Goal: Use online tool/utility: Utilize a website feature to perform a specific function

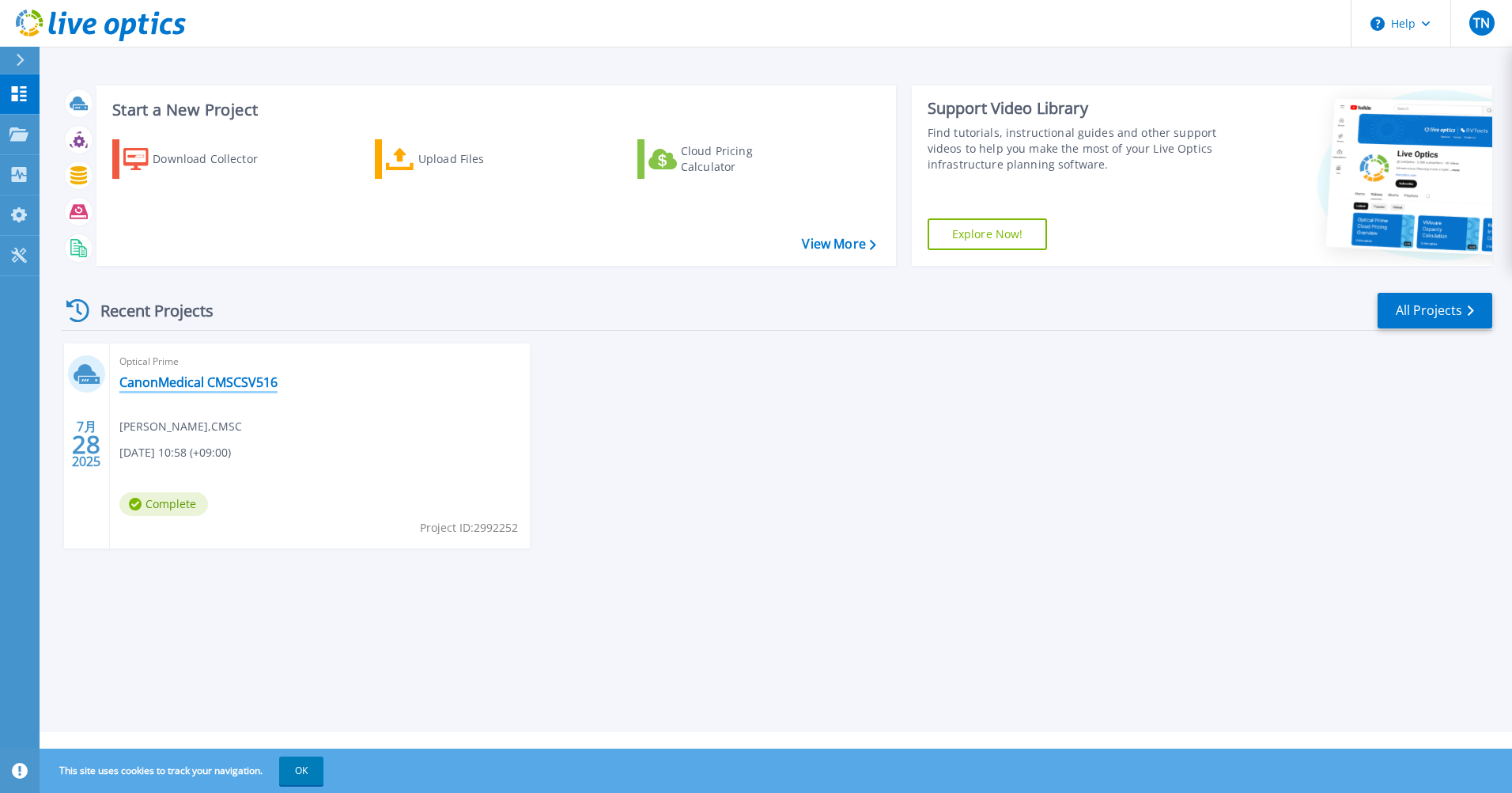
click at [172, 383] on link "CanonMedical CMSCSV516" at bounding box center [199, 382] width 159 height 16
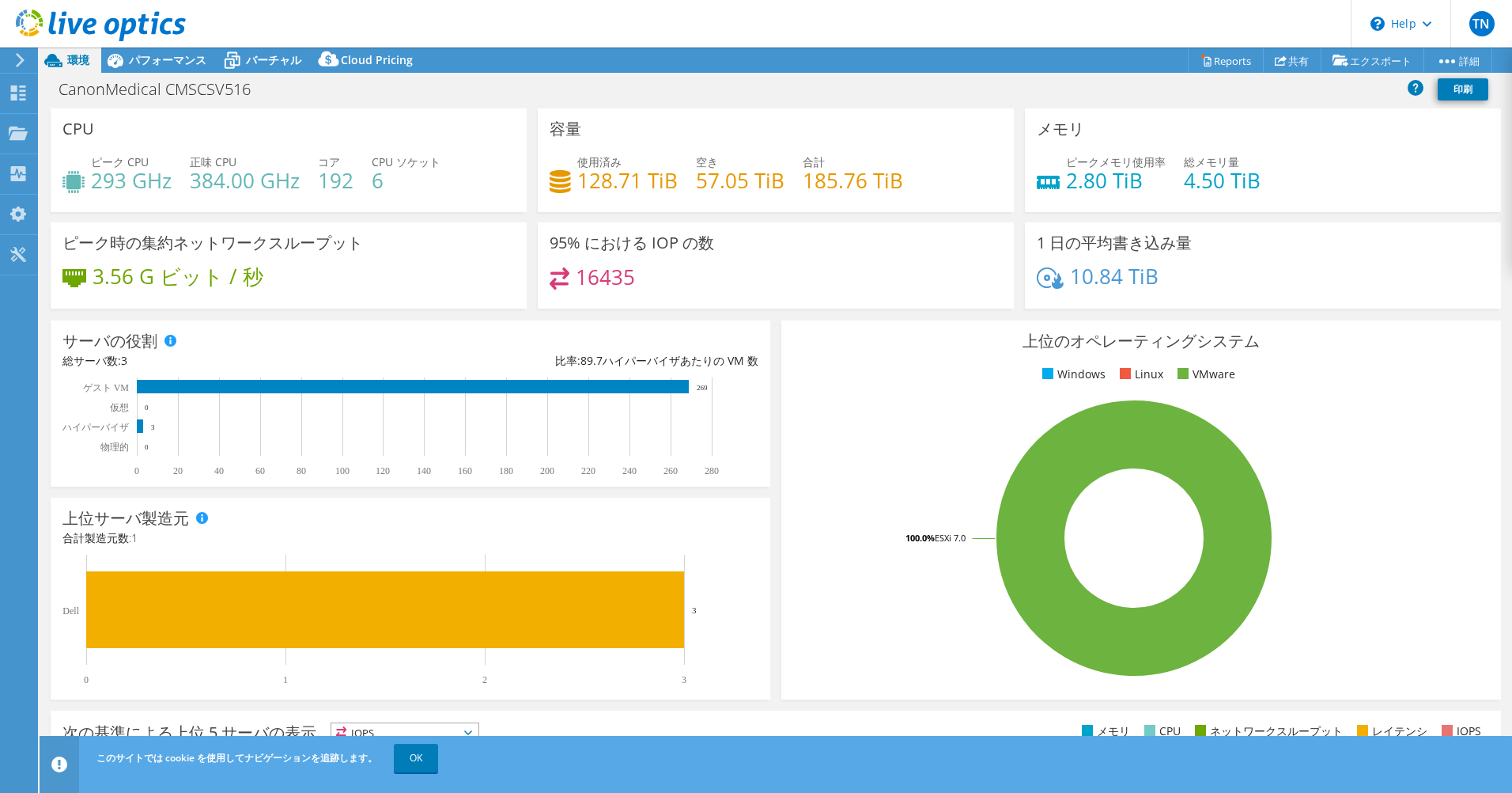
select select "[GEOGRAPHIC_DATA]"
select select "JPY"
click at [1319, 88] on link "vSAN ReadyNode Sizer" at bounding box center [1320, 90] width 151 height 33
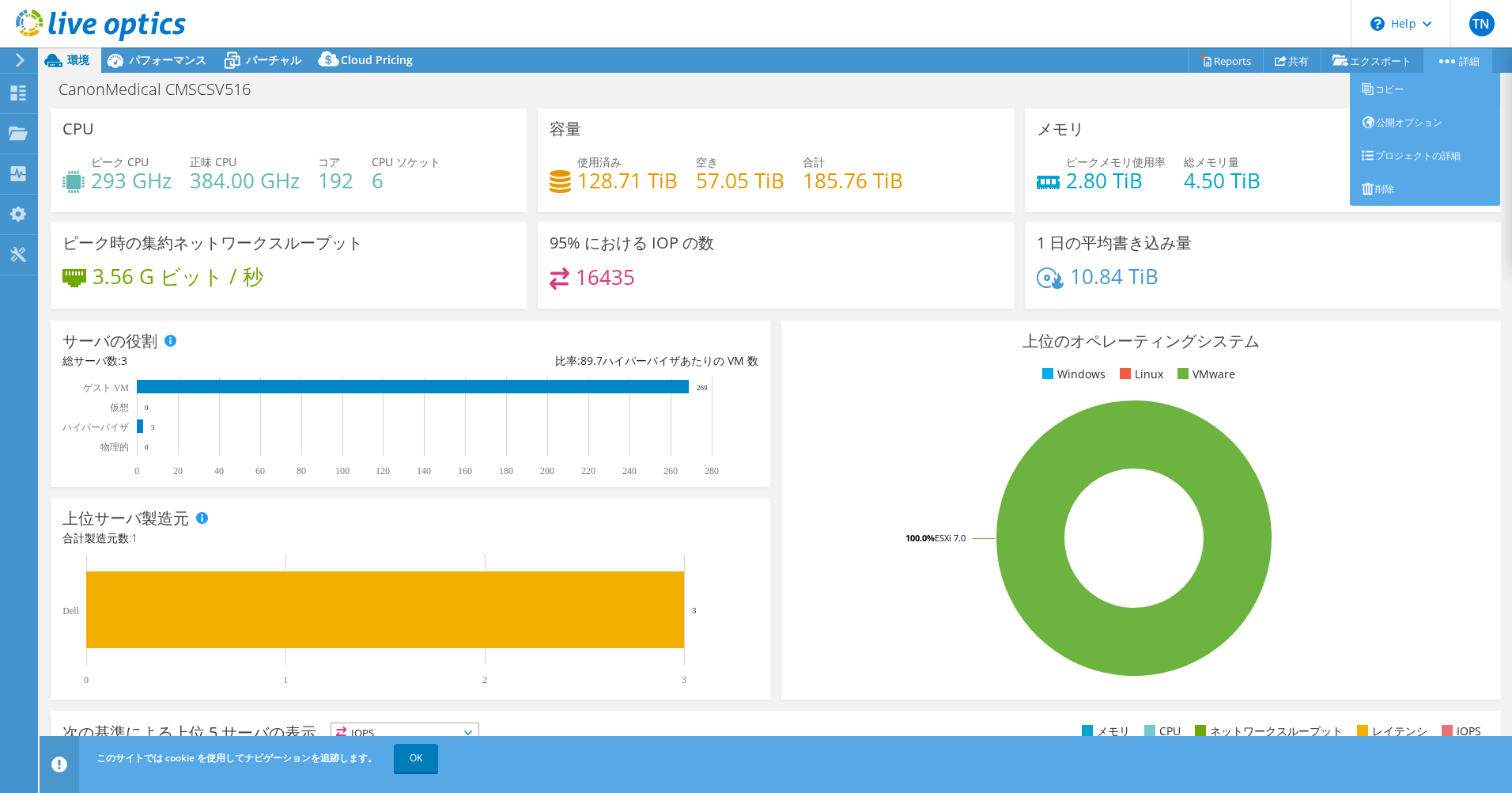
click at [1442, 61] on icon at bounding box center [1447, 61] width 16 height 4
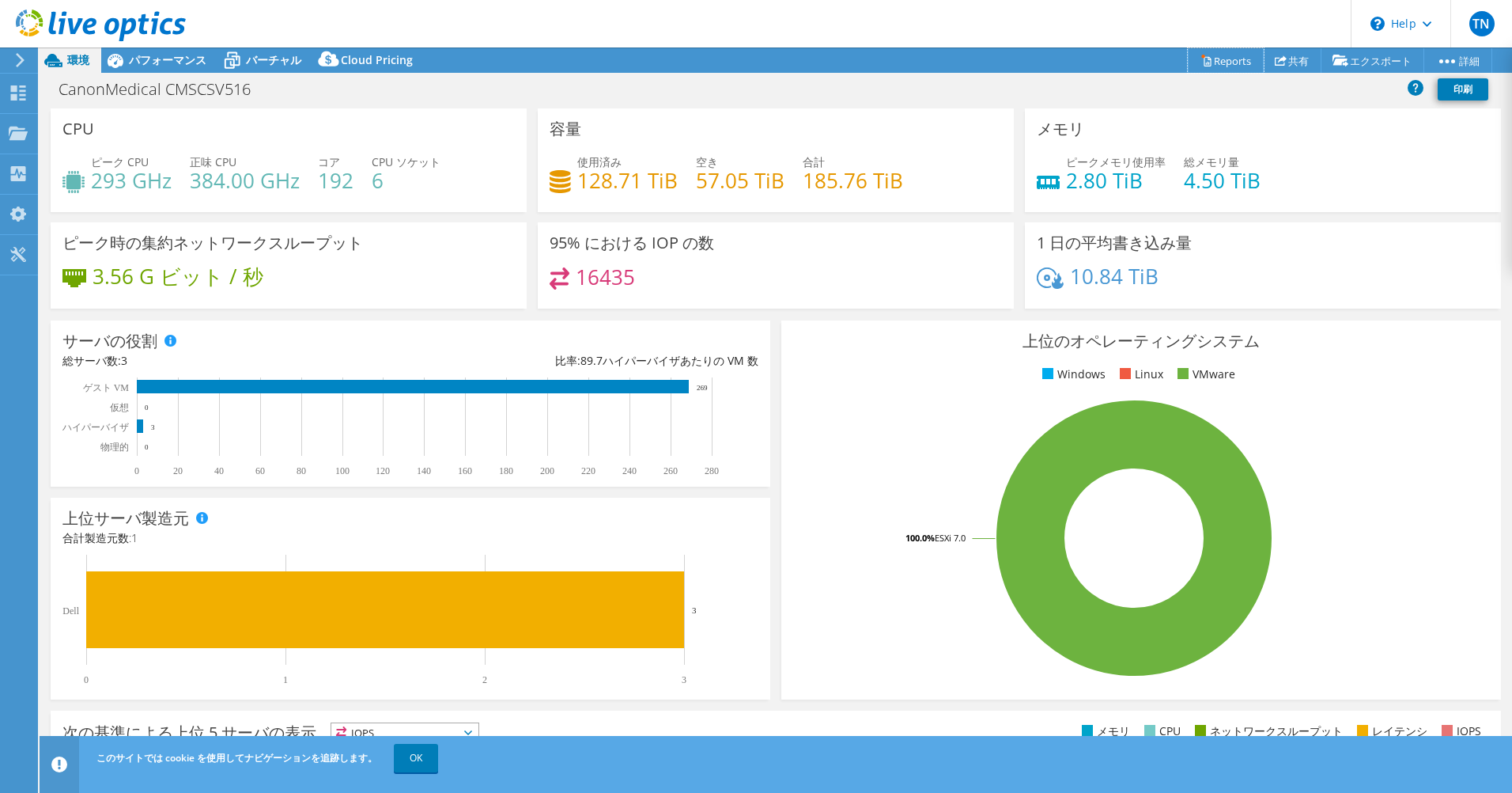
click at [1201, 57] on link "Reports" at bounding box center [1225, 60] width 76 height 24
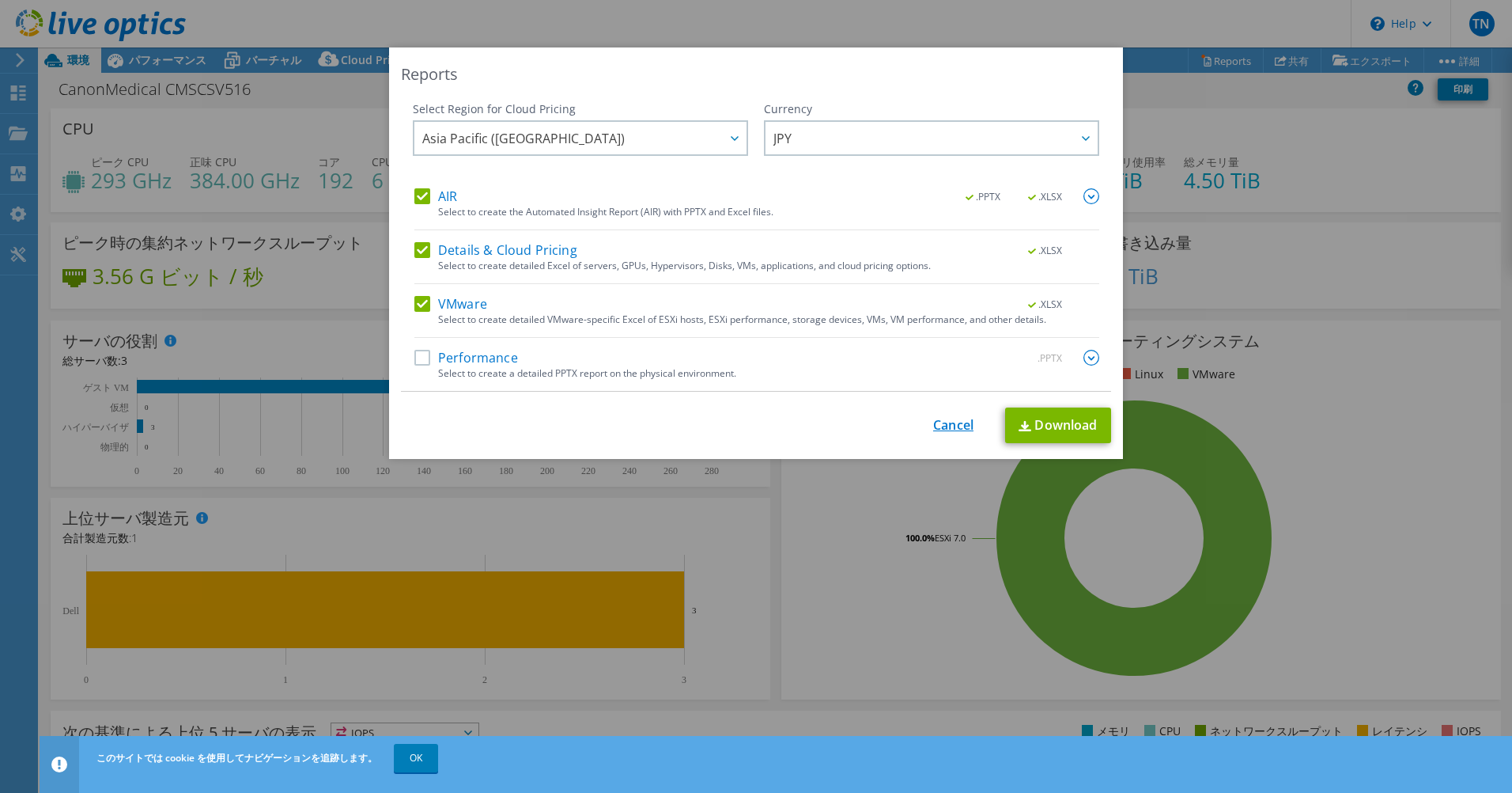
click at [941, 424] on link "Cancel" at bounding box center [953, 424] width 40 height 15
